Goal: Entertainment & Leisure: Browse casually

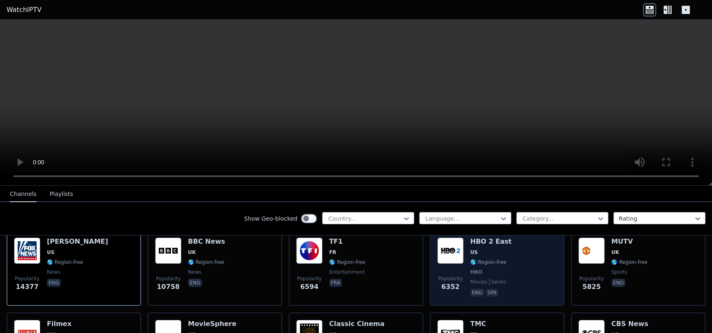
scroll to position [82, 0]
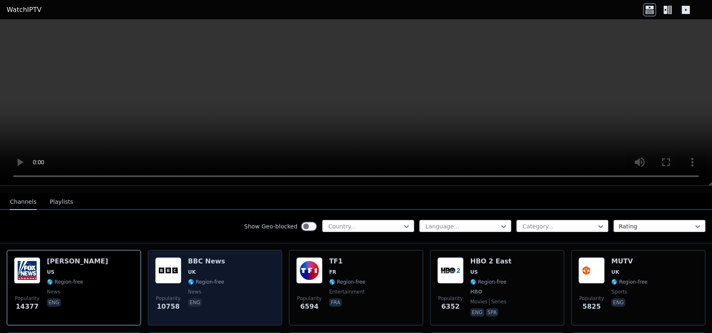
click at [150, 263] on div "Popularity 10758 BBC News UK 🌎 Region-free news eng" at bounding box center [215, 288] width 135 height 76
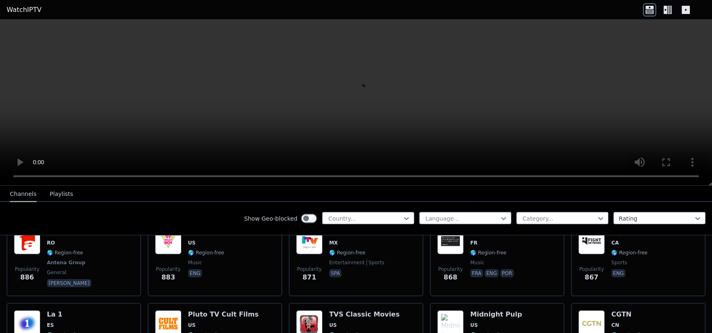
scroll to position [1276, 0]
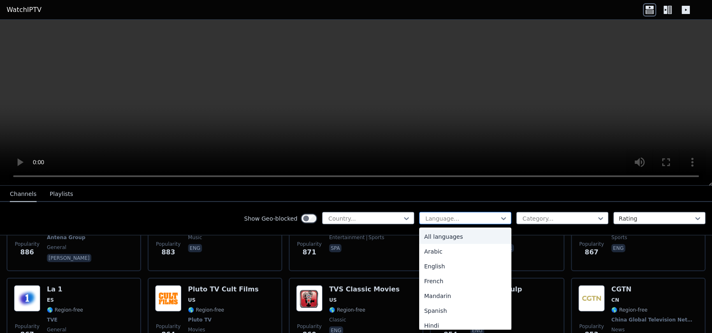
click at [487, 217] on div at bounding box center [462, 218] width 75 height 8
click at [456, 265] on div "English" at bounding box center [465, 266] width 92 height 15
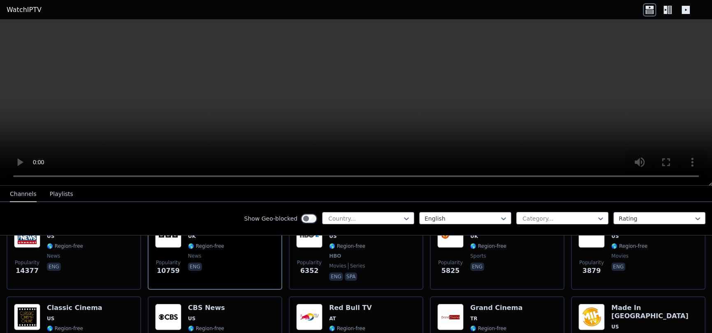
scroll to position [123, 0]
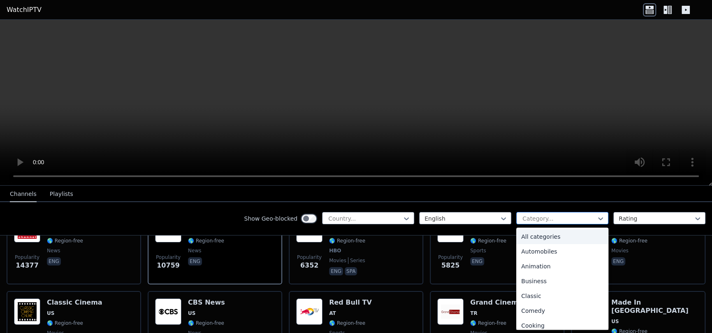
click at [551, 219] on div at bounding box center [559, 218] width 75 height 8
click at [537, 302] on div "Sports" at bounding box center [562, 304] width 92 height 15
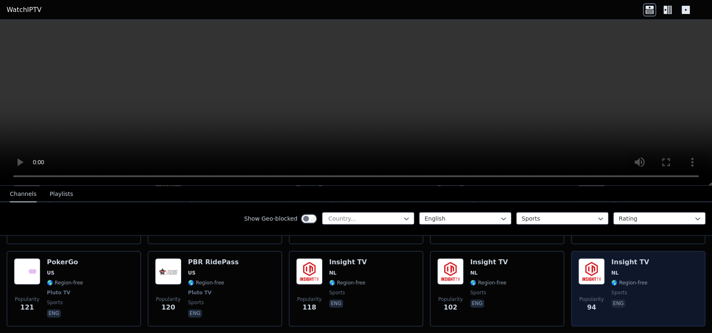
scroll to position [833, 0]
